Goal: Information Seeking & Learning: Learn about a topic

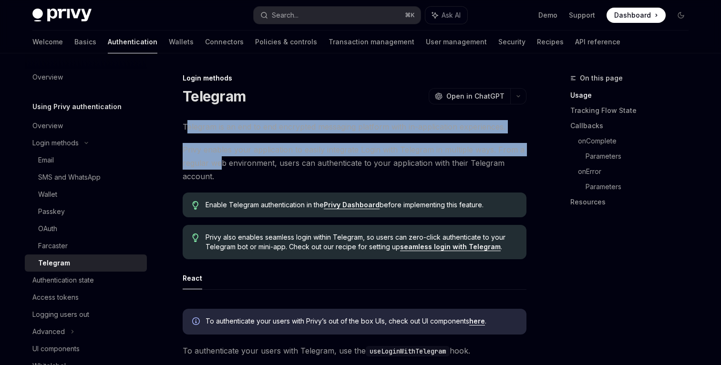
drag, startPoint x: 187, startPoint y: 126, endPoint x: 222, endPoint y: 164, distance: 52.0
click at [222, 164] on span "Privy enables your application to easily integrate Login with Telegram in multi…" at bounding box center [355, 163] width 344 height 40
drag, startPoint x: 184, startPoint y: 124, endPoint x: 241, endPoint y: 165, distance: 70.4
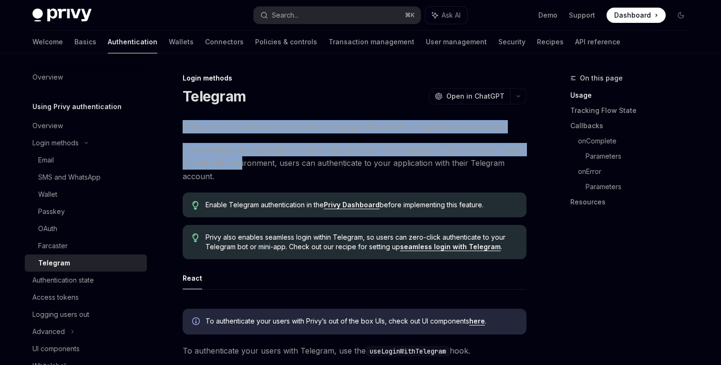
click at [241, 165] on span "Privy enables your application to easily integrate Login with Telegram in multi…" at bounding box center [355, 163] width 344 height 40
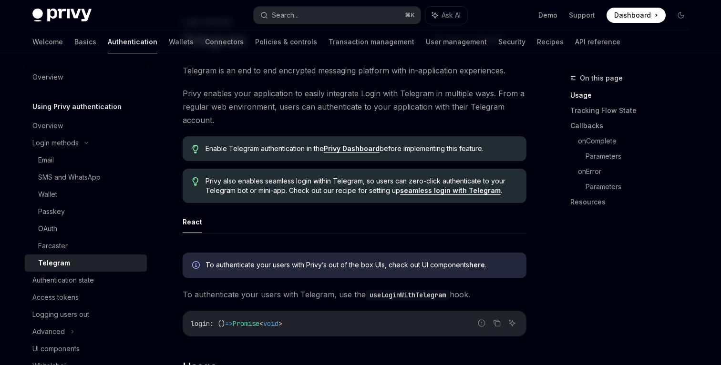
scroll to position [58, 0]
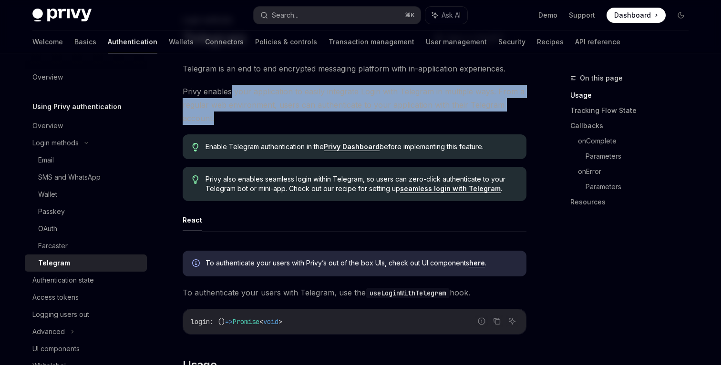
drag, startPoint x: 229, startPoint y: 85, endPoint x: 239, endPoint y: 117, distance: 33.2
click at [239, 117] on span "Privy enables your application to easily integrate Login with Telegram in multi…" at bounding box center [355, 105] width 344 height 40
click at [239, 116] on span "Privy enables your application to easily integrate Login with Telegram in multi…" at bounding box center [355, 105] width 344 height 40
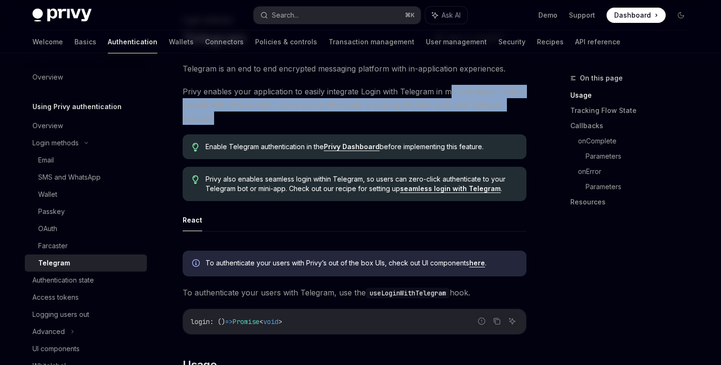
drag, startPoint x: 448, startPoint y: 96, endPoint x: 448, endPoint y: 115, distance: 18.6
click at [448, 115] on span "Privy enables your application to easily integrate Login with Telegram in multi…" at bounding box center [355, 105] width 344 height 40
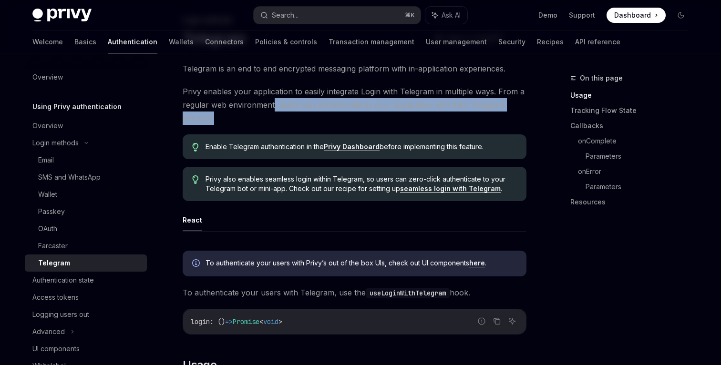
drag, startPoint x: 273, startPoint y: 104, endPoint x: 279, endPoint y: 118, distance: 15.2
click at [279, 118] on span "Privy enables your application to easily integrate Login with Telegram in multi…" at bounding box center [355, 105] width 344 height 40
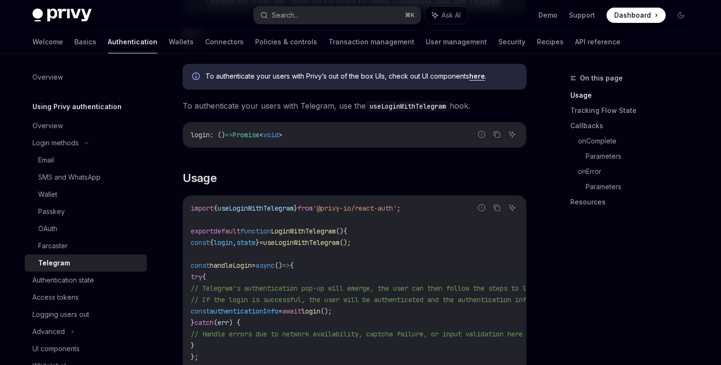
scroll to position [250, 0]
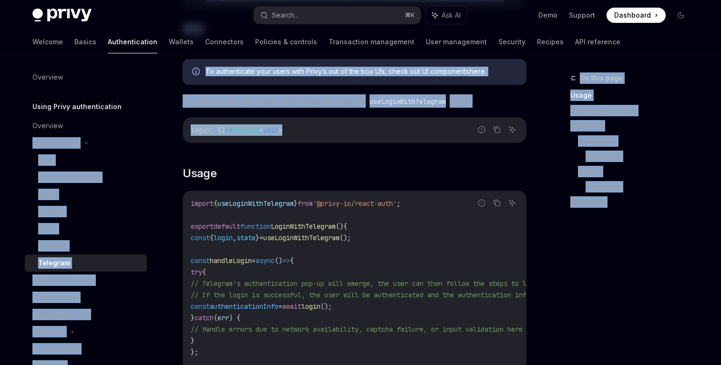
drag, startPoint x: 305, startPoint y: 131, endPoint x: 156, endPoint y: 131, distance: 149.3
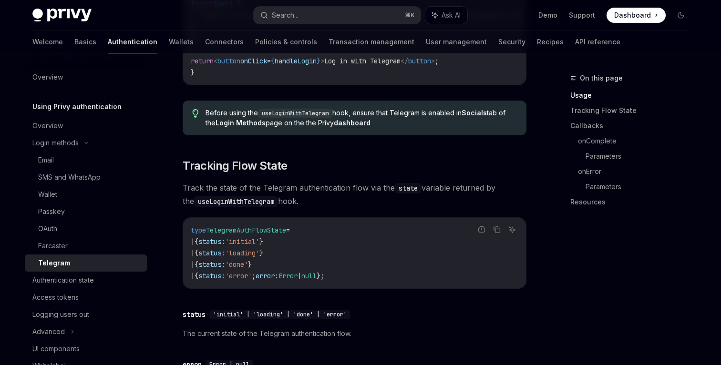
scroll to position [623, 0]
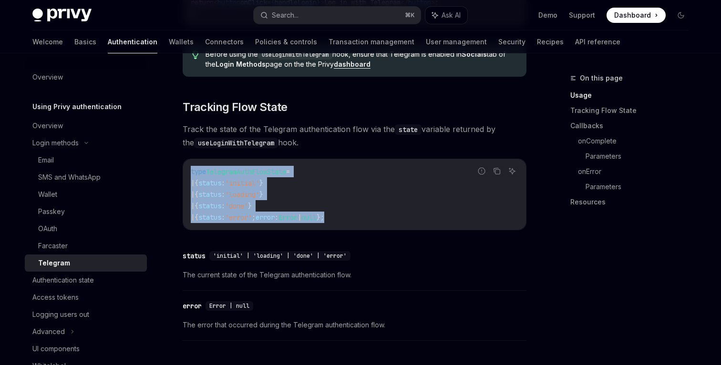
drag, startPoint x: 389, startPoint y: 227, endPoint x: 192, endPoint y: 169, distance: 205.6
click at [192, 169] on div "type TelegramAuthFlowState = | { status : 'initial' } | { status : 'loading' } …" at bounding box center [354, 194] width 343 height 71
click at [192, 169] on code "type TelegramAuthFlowState = | { status : 'initial' } | { status : 'loading' } …" at bounding box center [355, 194] width 328 height 57
drag, startPoint x: 192, startPoint y: 169, endPoint x: 383, endPoint y: 227, distance: 199.2
click at [383, 223] on code "type TelegramAuthFlowState = | { status : 'initial' } | { status : 'loading' } …" at bounding box center [355, 194] width 328 height 57
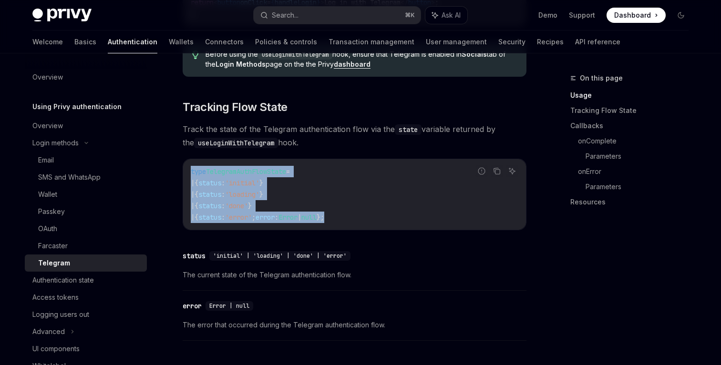
click at [383, 223] on code "type TelegramAuthFlowState = | { status : 'initial' } | { status : 'loading' } …" at bounding box center [355, 194] width 328 height 57
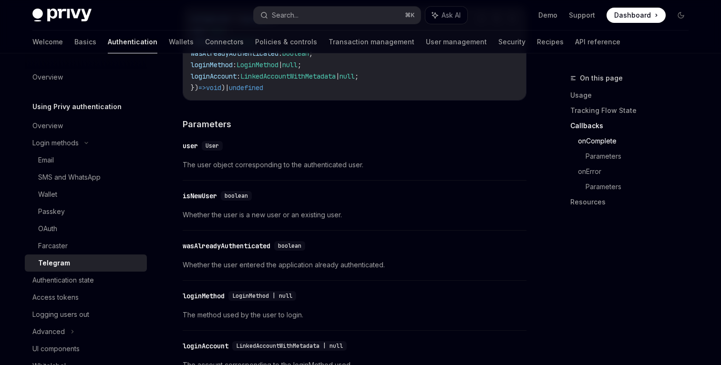
scroll to position [1079, 0]
